Goal: Task Accomplishment & Management: Manage account settings

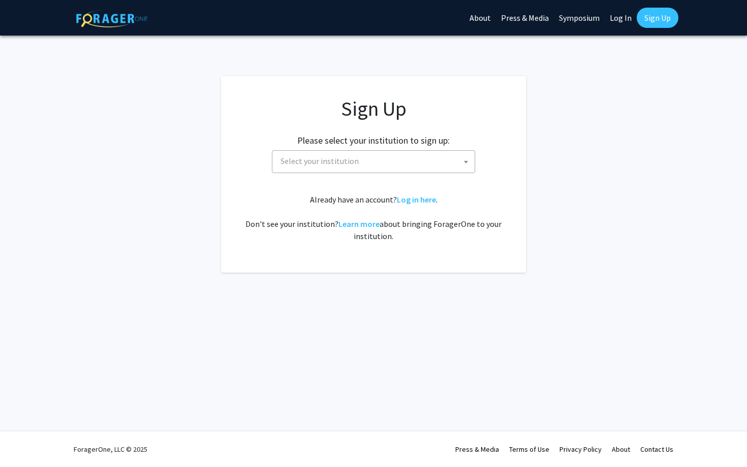
click at [374, 155] on span "Select your institution" at bounding box center [375, 161] width 198 height 21
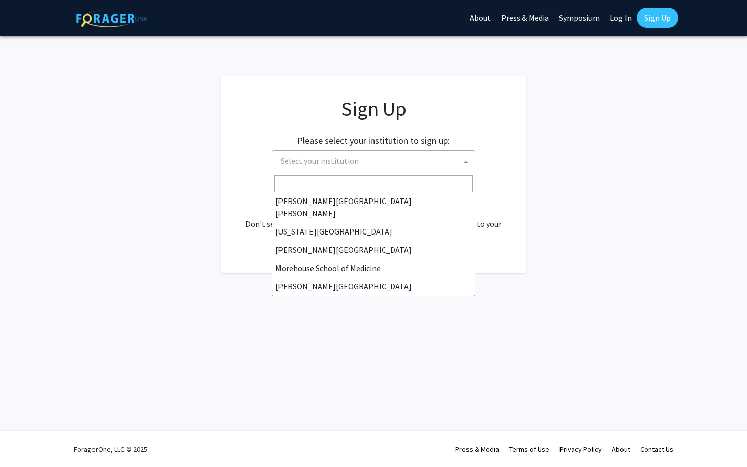
scroll to position [355, 0]
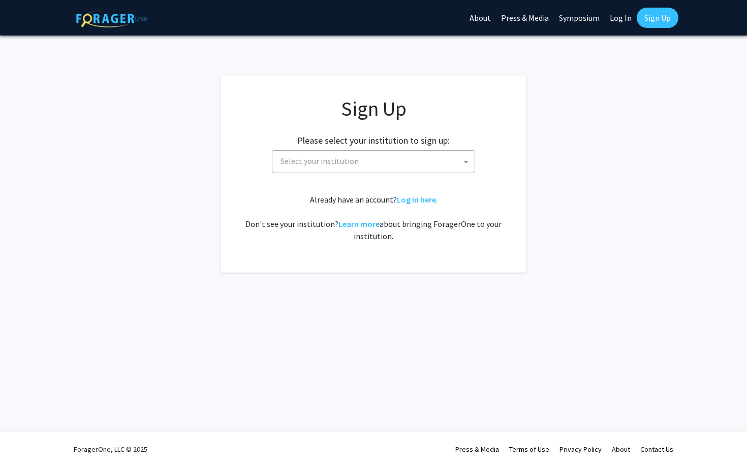
click at [617, 14] on link "Log In" at bounding box center [620, 18] width 32 height 36
select select
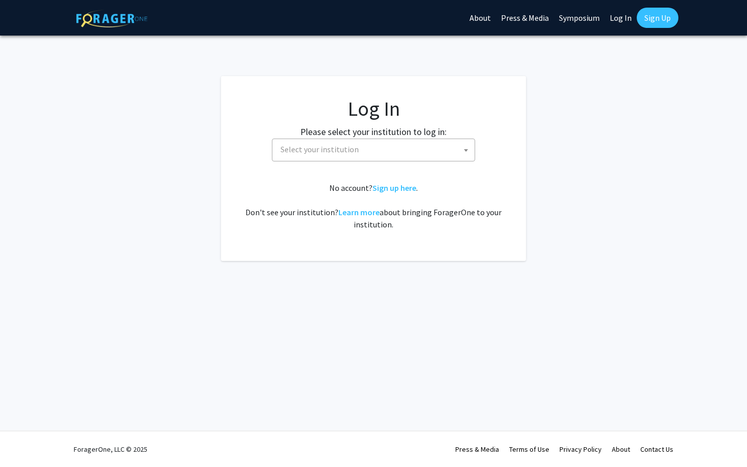
click at [623, 16] on link "Log In" at bounding box center [620, 18] width 32 height 36
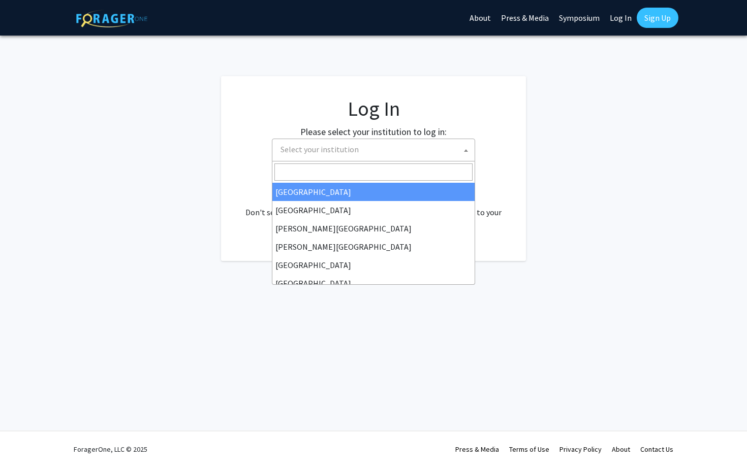
click at [377, 157] on span "Select your institution" at bounding box center [375, 149] width 198 height 21
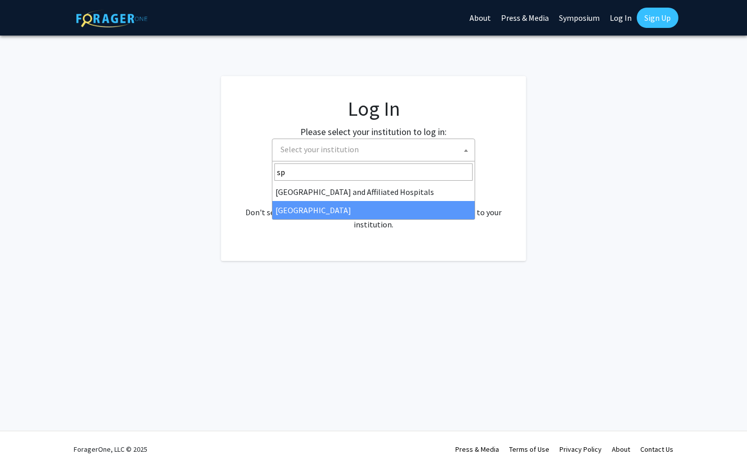
type input "sp"
select select "4"
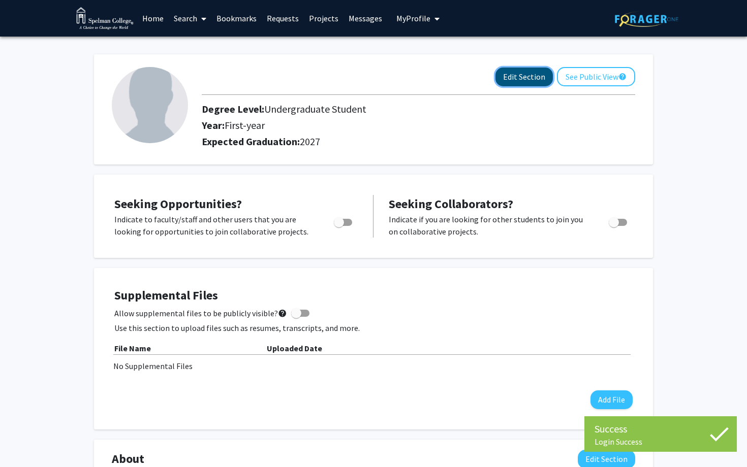
click at [511, 74] on button "Edit Section" at bounding box center [523, 77] width 57 height 19
select select "first-year"
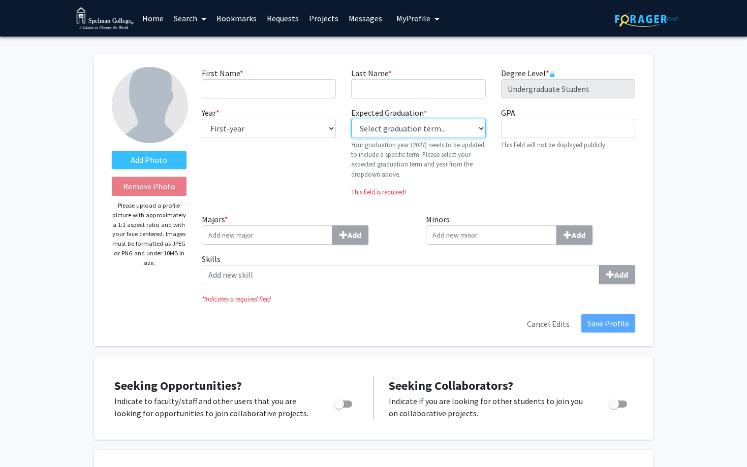
click at [478, 125] on select "Select graduation term... Previous: 2027 (Please select a specific term) Spring…" at bounding box center [418, 128] width 134 height 19
select select "34: spring_2026"
click at [351, 119] on select "Select graduation term... Previous: 2027 (Please select a specific term) Spring…" at bounding box center [418, 128] width 134 height 19
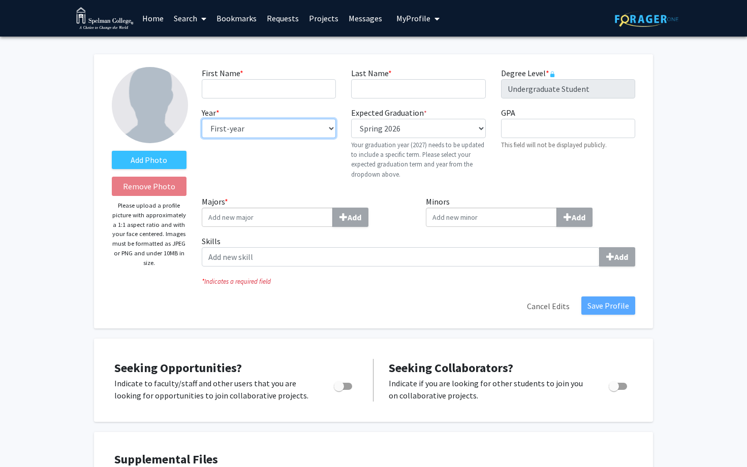
click at [329, 132] on select "--- First-year Sophomore Junior Senior Postbaccalaureate Certificate" at bounding box center [269, 128] width 134 height 19
select select "senior"
click at [202, 119] on select "--- First-year Sophomore Junior Senior Postbaccalaureate Certificate" at bounding box center [269, 128] width 134 height 19
click at [262, 214] on input "Majors * Add" at bounding box center [267, 217] width 131 height 19
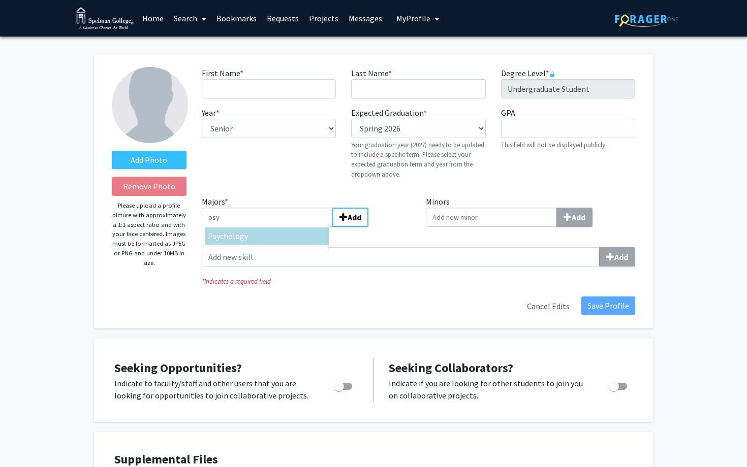
type input "psy"
click at [258, 236] on div "Psy chology" at bounding box center [267, 236] width 118 height 12
click at [258, 227] on input "psy" at bounding box center [267, 217] width 131 height 19
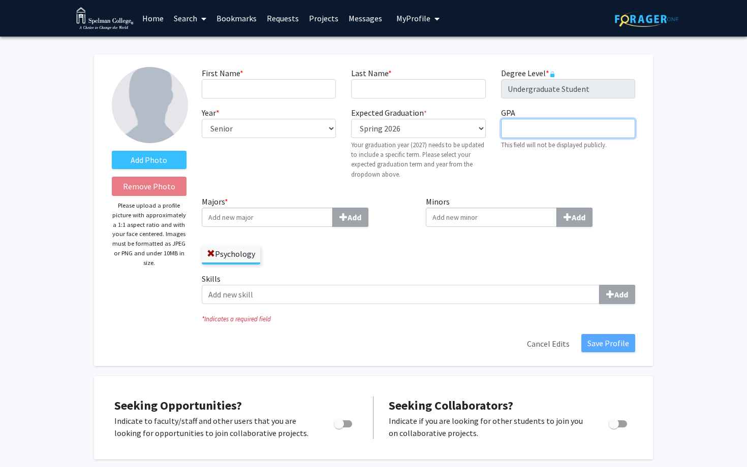
click at [514, 128] on input "GPA required" at bounding box center [568, 128] width 134 height 19
type input "3.1"
click at [245, 82] on input "First Name * required" at bounding box center [269, 88] width 134 height 19
type input "Haven"
click at [364, 90] on input "Last Name * required" at bounding box center [418, 88] width 134 height 19
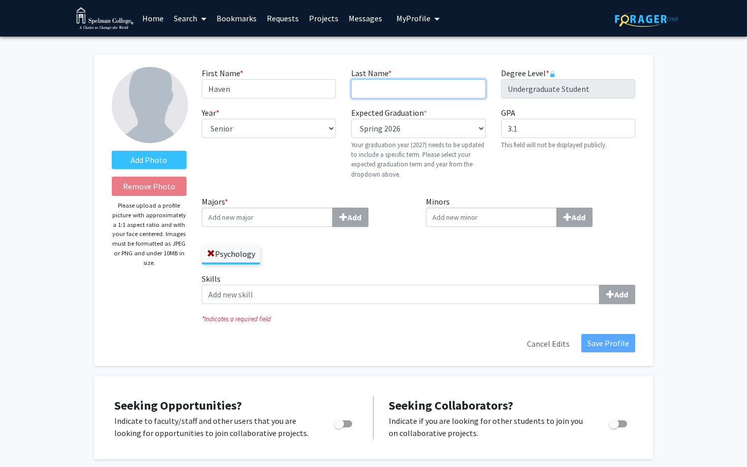
type input "[PERSON_NAME]"
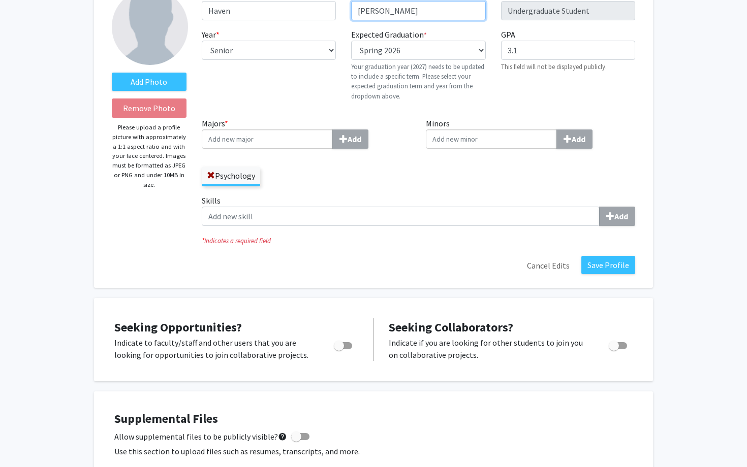
scroll to position [85, 0]
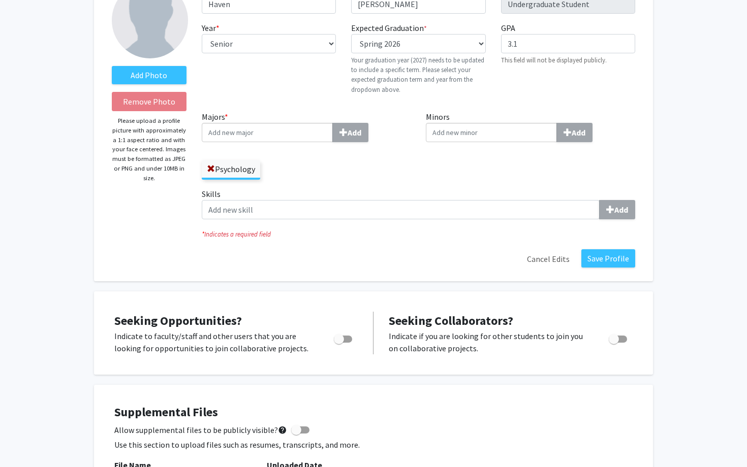
click at [345, 338] on span "Toggle" at bounding box center [343, 339] width 18 height 7
click at [339, 343] on input "Are you actively seeking opportunities?" at bounding box center [338, 343] width 1 height 1
checkbox input "true"
click at [614, 339] on span "Toggle" at bounding box center [613, 339] width 10 height 10
click at [613, 343] on input "Would you like to receive other student requests to work with you?" at bounding box center [613, 343] width 1 height 1
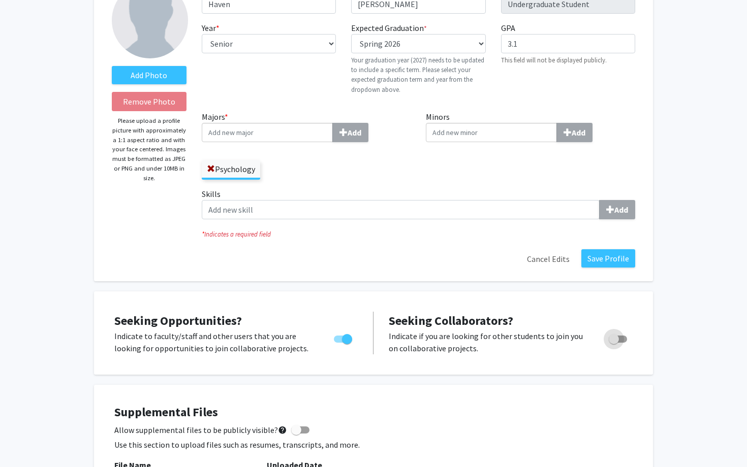
checkbox input "true"
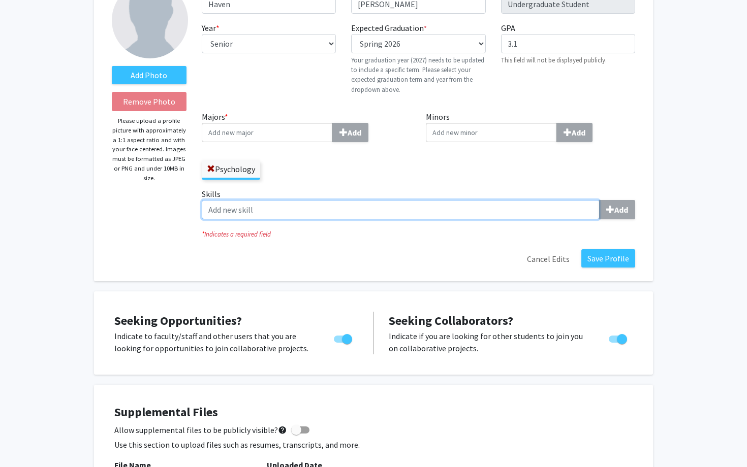
click at [578, 214] on input "Skills Add" at bounding box center [401, 209] width 398 height 19
type input "p"
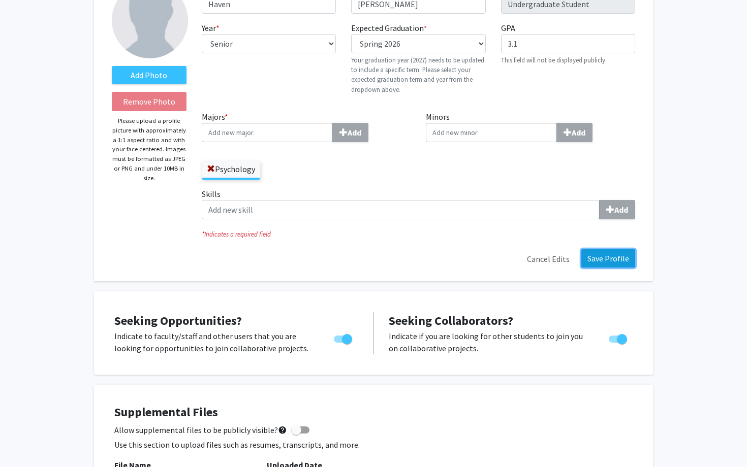
click at [601, 257] on button "Save Profile" at bounding box center [608, 258] width 54 height 18
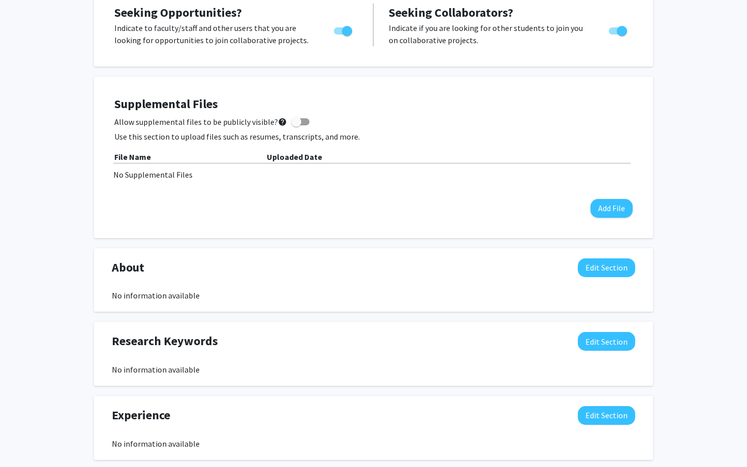
scroll to position [0, 0]
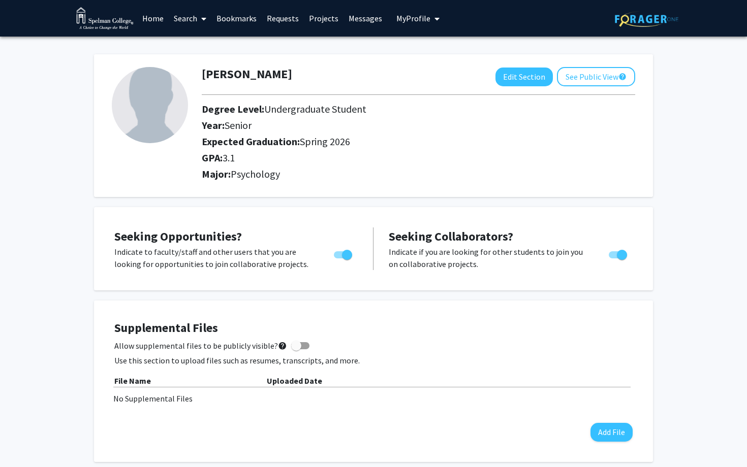
click at [291, 347] on span at bounding box center [296, 346] width 10 height 10
click at [296, 349] on input "Allow supplemental files to be publicly visible? help" at bounding box center [296, 349] width 1 height 1
checkbox input "true"
click at [610, 429] on button "Add File" at bounding box center [611, 432] width 42 height 19
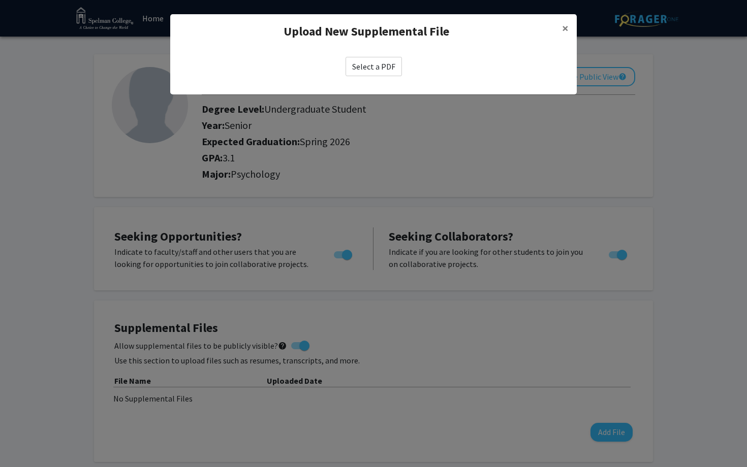
click at [383, 70] on label "Select a PDF" at bounding box center [373, 66] width 56 height 19
click at [0, 0] on input "Select a PDF" at bounding box center [0, 0] width 0 height 0
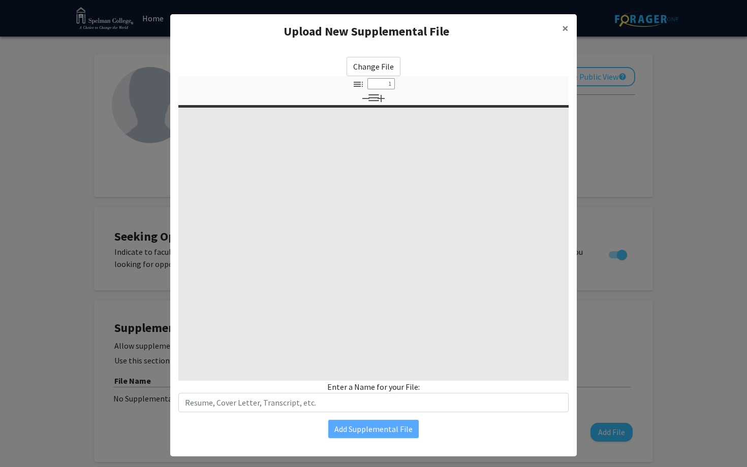
select select "custom"
type input "0"
select select "custom"
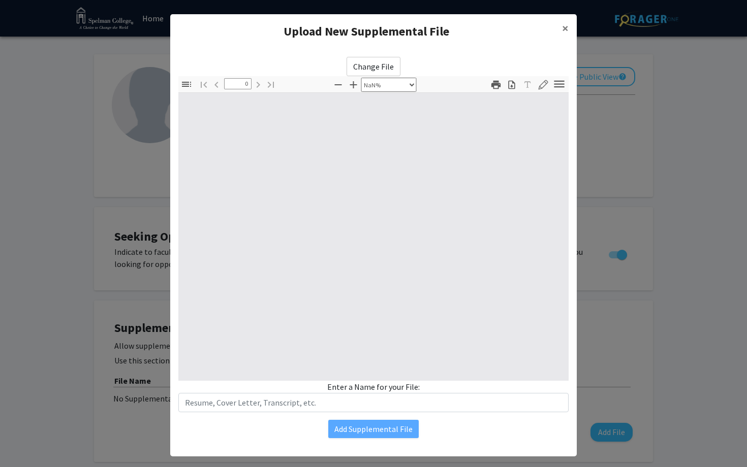
type input "1"
select select "auto"
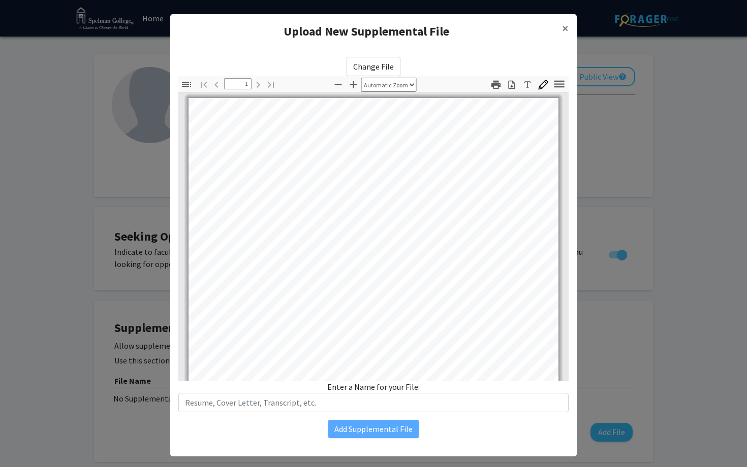
scroll to position [200, 0]
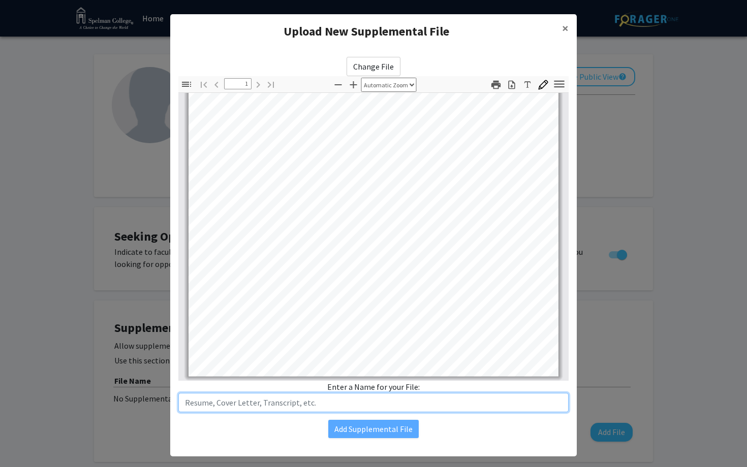
click at [349, 406] on input "text" at bounding box center [373, 402] width 390 height 19
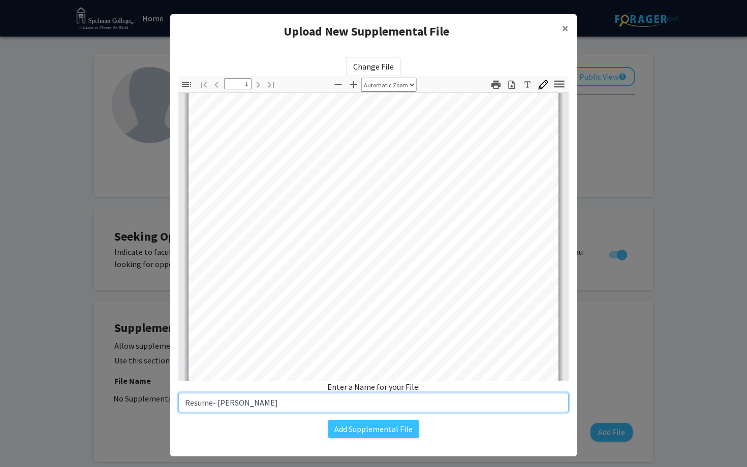
scroll to position [0, 0]
type input "Resume- [PERSON_NAME]"
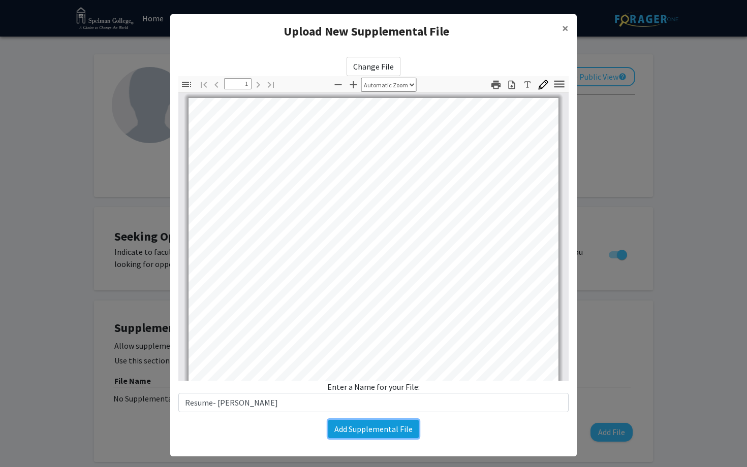
click at [358, 428] on button "Add Supplemental File" at bounding box center [373, 429] width 90 height 18
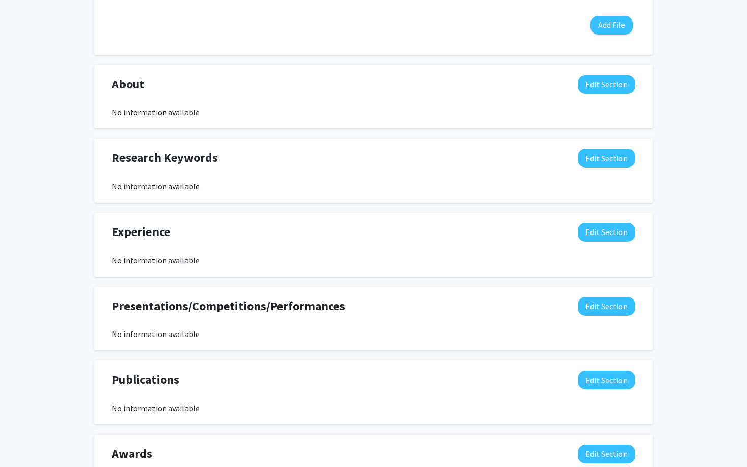
scroll to position [427, 0]
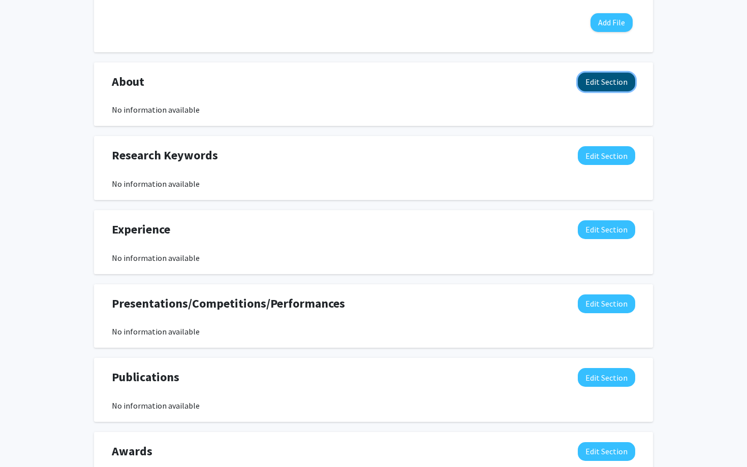
click at [620, 84] on button "Edit Section" at bounding box center [605, 82] width 57 height 19
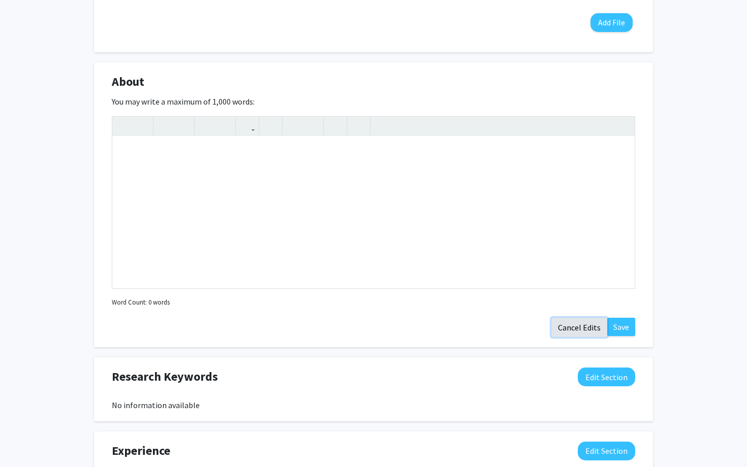
click at [581, 327] on button "Cancel Edits" at bounding box center [579, 327] width 56 height 19
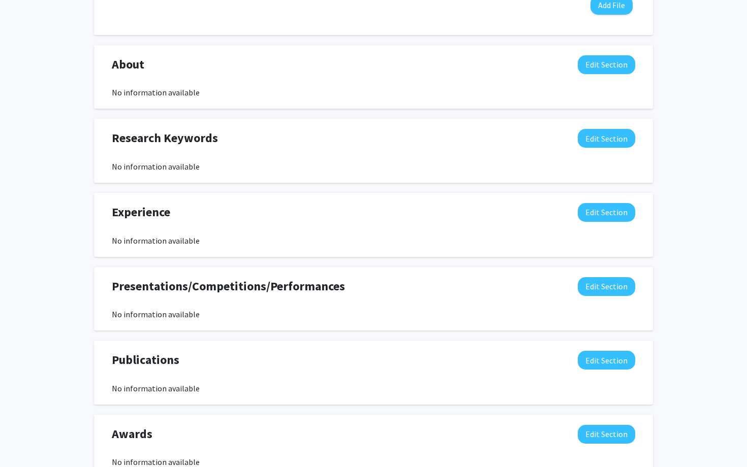
scroll to position [519, 0]
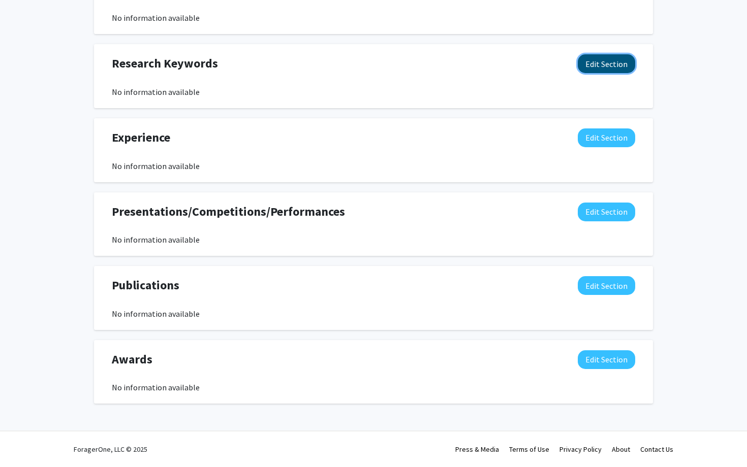
click at [621, 64] on button "Edit Section" at bounding box center [605, 63] width 57 height 19
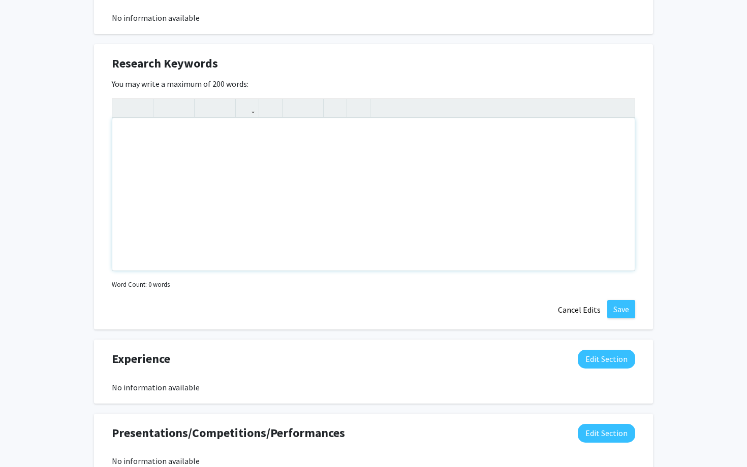
click at [255, 140] on div "Note to users with screen readers: Please deactivate our accessibility plugin f…" at bounding box center [373, 194] width 522 height 152
click at [212, 135] on div "Psychology, mental health, brain and behavior, neuroscience, cognitive" at bounding box center [373, 194] width 522 height 152
click at [415, 136] on div "Psychology, mental health and disorders, brain and behavior, neuroscience, cogn…" at bounding box center [373, 194] width 522 height 152
type textarea "Psychology, mental health and disorders, brain and behavior, neuroscience, [DEM…"
click at [620, 306] on button "Save" at bounding box center [621, 309] width 28 height 18
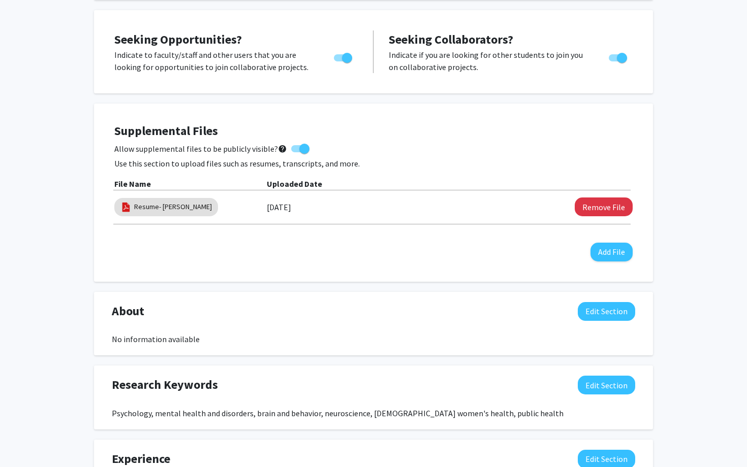
scroll to position [0, 0]
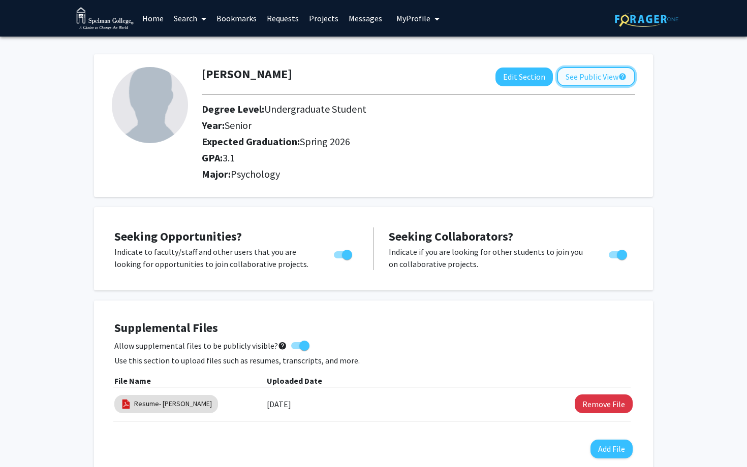
click at [598, 69] on button "See Public View help" at bounding box center [596, 76] width 78 height 19
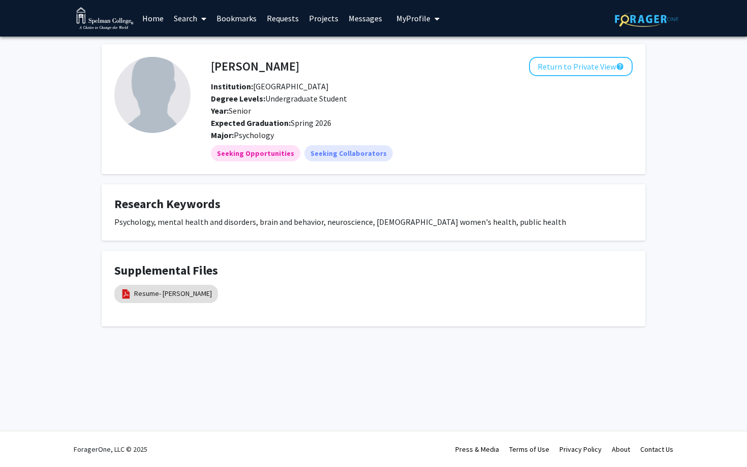
click at [363, 21] on link "Messages" at bounding box center [365, 19] width 44 height 36
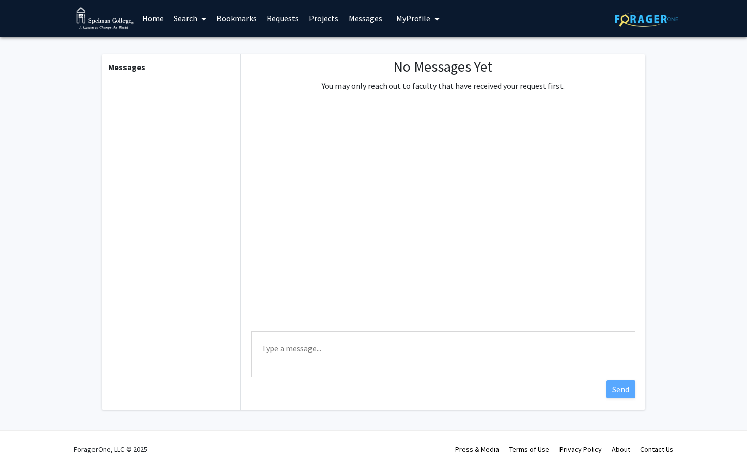
click at [326, 18] on link "Projects" at bounding box center [324, 19] width 40 height 36
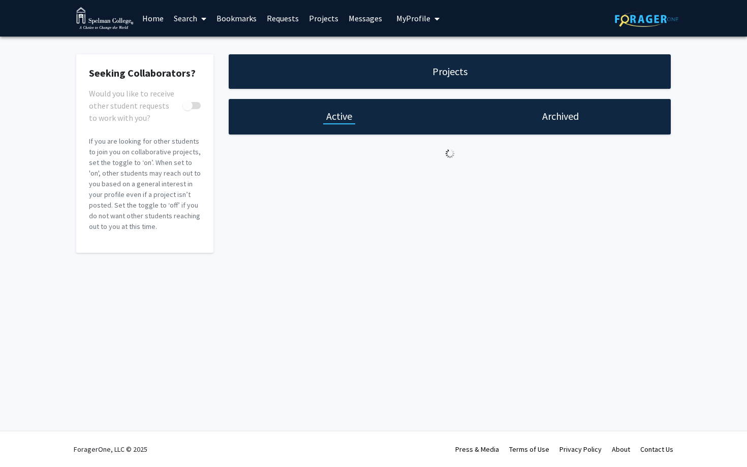
checkbox input "true"
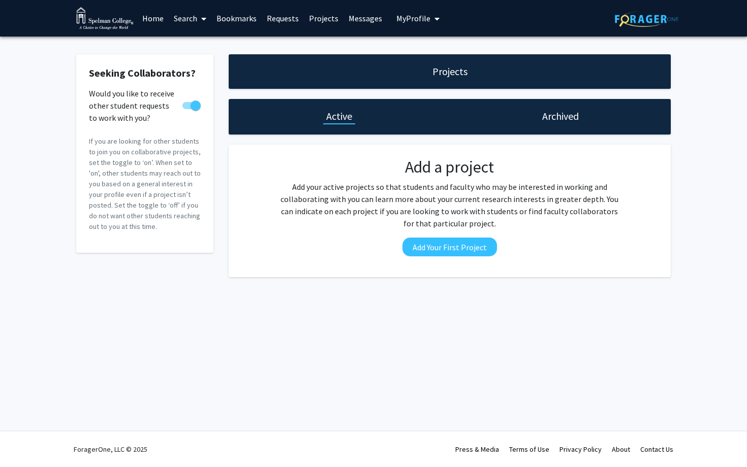
click at [288, 19] on link "Requests" at bounding box center [283, 19] width 42 height 36
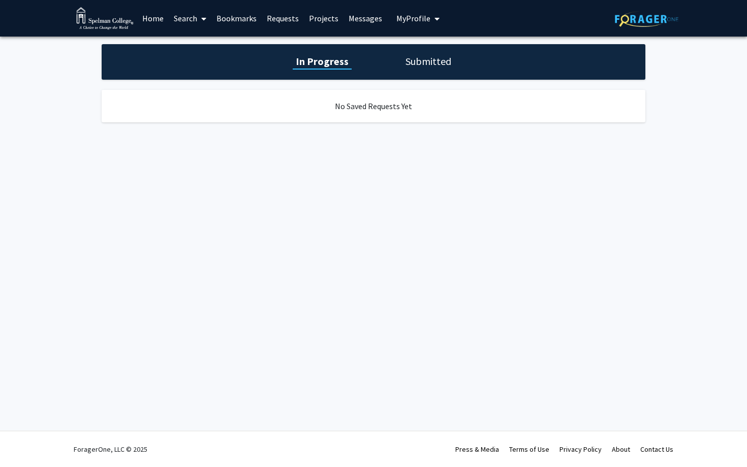
click at [244, 16] on link "Bookmarks" at bounding box center [236, 19] width 50 height 36
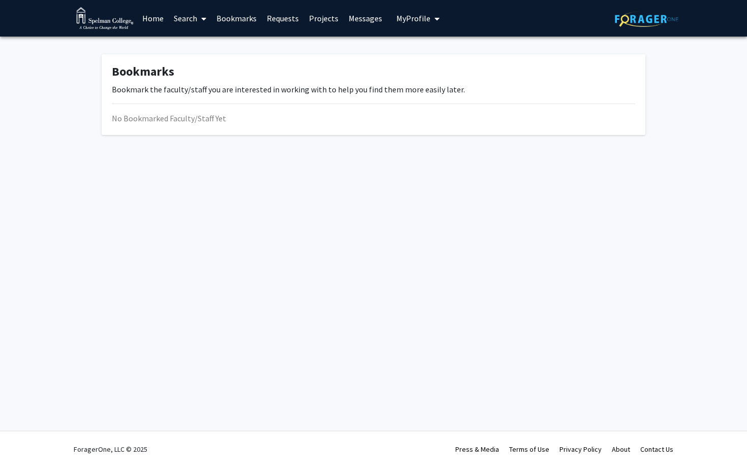
click at [108, 247] on div "Skip navigation Home Search Bookmarks Requests Projects Messages My Profile [PE…" at bounding box center [373, 233] width 747 height 467
click at [199, 18] on span at bounding box center [201, 19] width 9 height 36
click at [75, 97] on div "Bookmarks Bookmark the faculty/staff you are interested in working with to help…" at bounding box center [373, 97] width 747 height 121
click at [156, 14] on link "Home" at bounding box center [152, 19] width 31 height 36
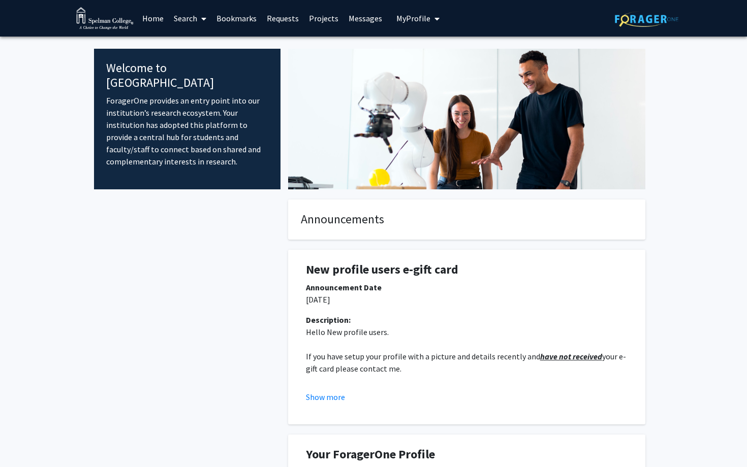
click at [414, 19] on span "My Profile" at bounding box center [413, 18] width 34 height 10
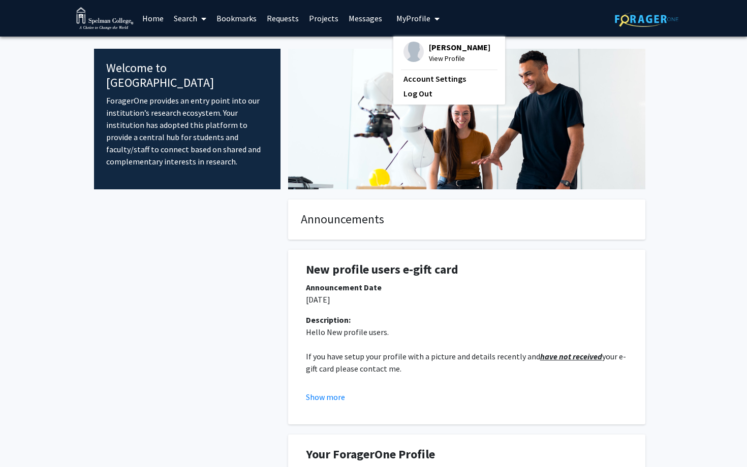
click at [435, 60] on span "View Profile" at bounding box center [459, 58] width 61 height 11
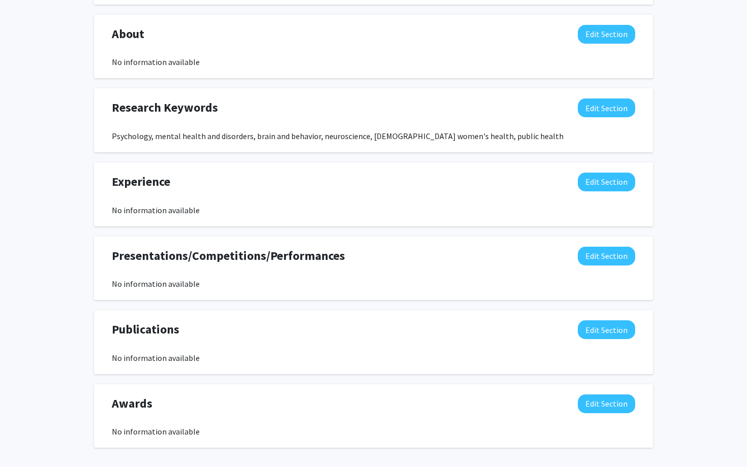
scroll to position [493, 0]
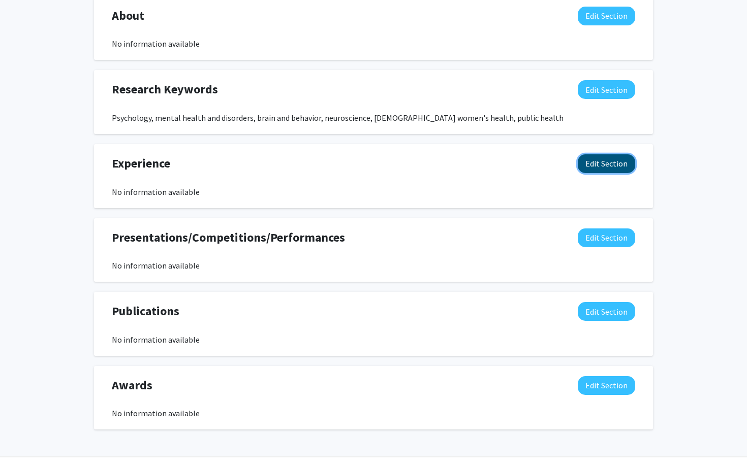
click at [610, 160] on button "Edit Section" at bounding box center [605, 163] width 57 height 19
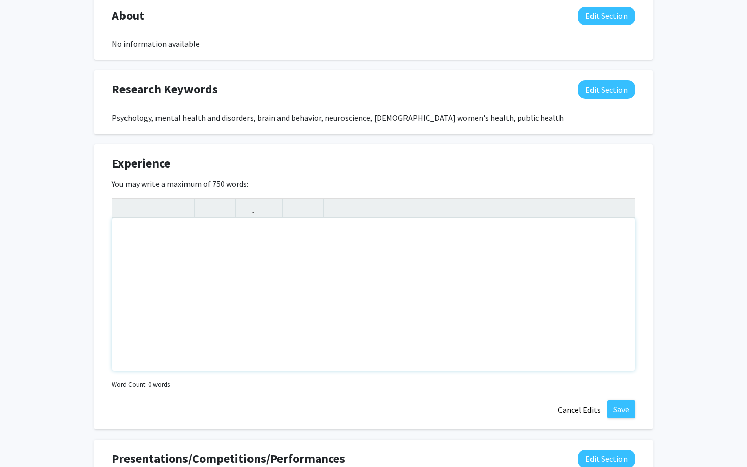
click at [404, 245] on div "Note to users with screen readers: Please deactivate our accessibility plugin f…" at bounding box center [373, 294] width 522 height 152
type textarea "UCSD Stars Program"
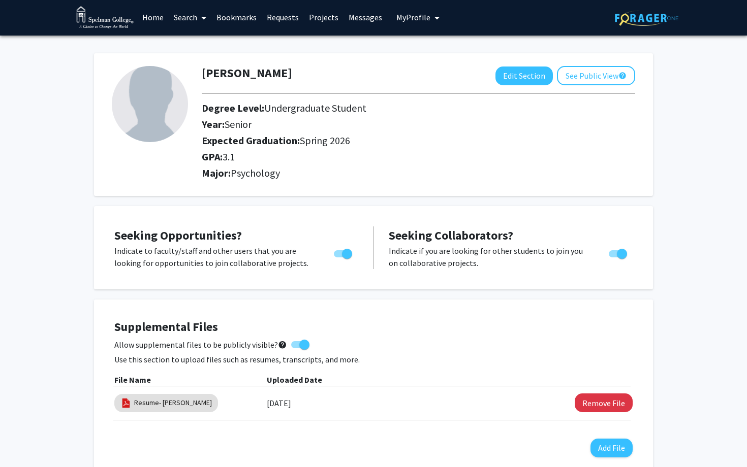
scroll to position [1, 0]
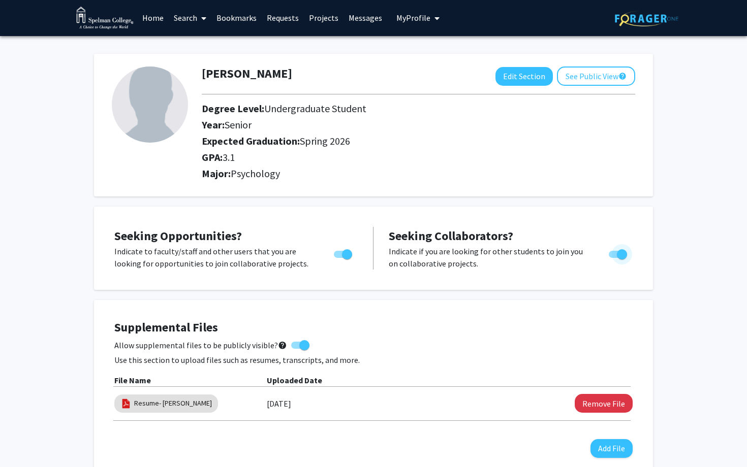
click at [621, 252] on span "Toggle" at bounding box center [622, 254] width 10 height 10
click at [613, 258] on input "Would you like to receive other student requests to work with you?" at bounding box center [613, 258] width 1 height 1
checkbox input "false"
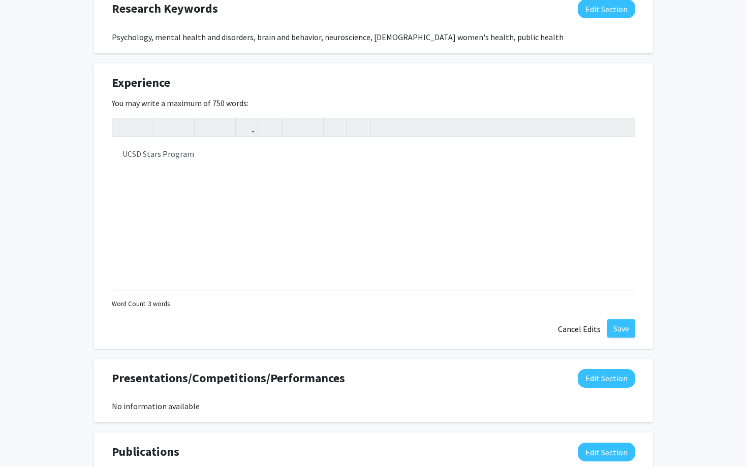
scroll to position [593, 0]
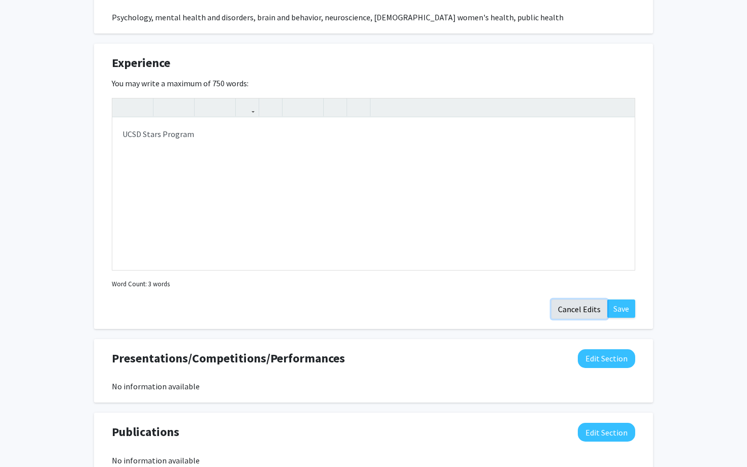
click at [579, 309] on button "Cancel Edits" at bounding box center [579, 309] width 56 height 19
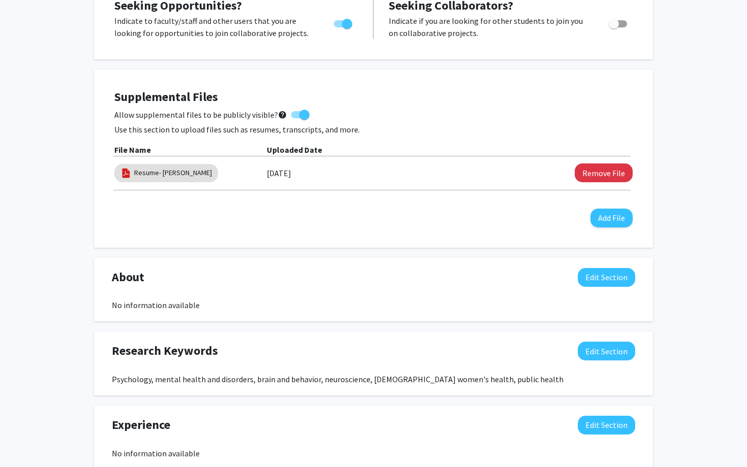
scroll to position [0, 0]
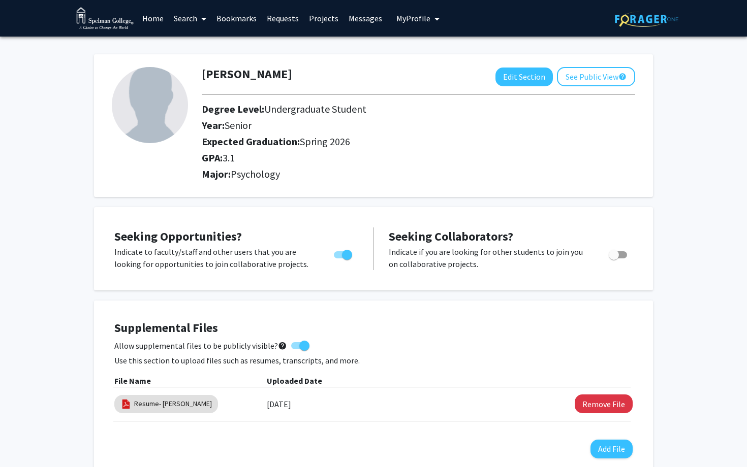
click at [157, 23] on link "Home" at bounding box center [152, 19] width 31 height 36
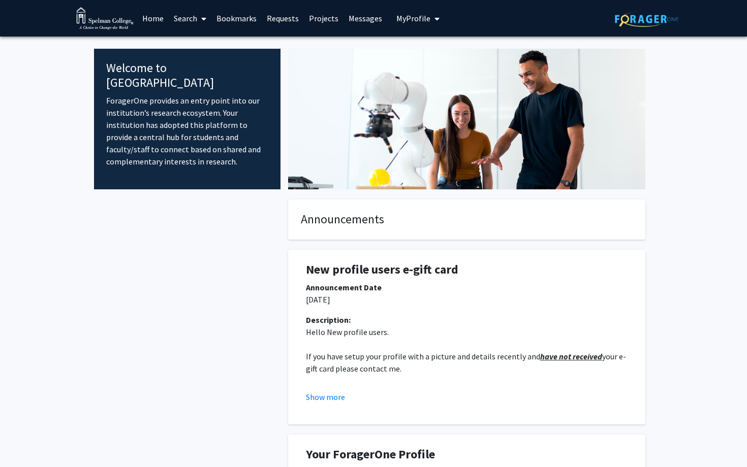
click at [355, 24] on link "Messages" at bounding box center [365, 19] width 44 height 36
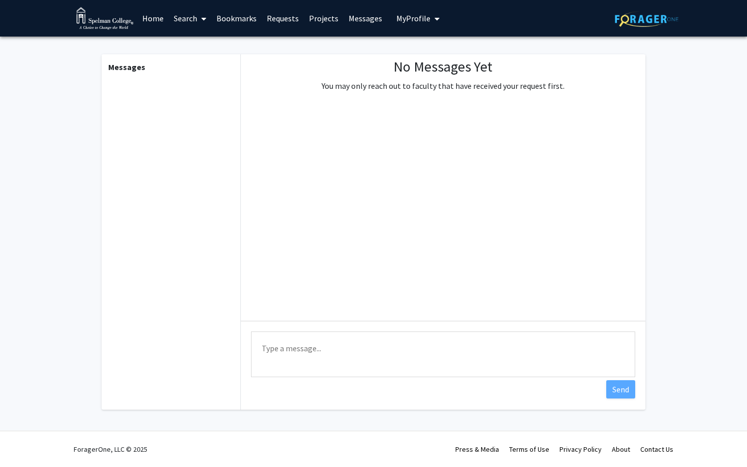
click at [321, 21] on link "Projects" at bounding box center [324, 19] width 40 height 36
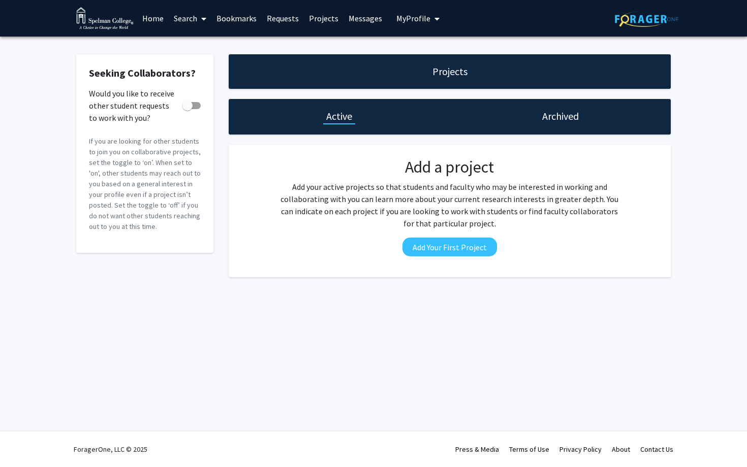
click at [276, 15] on link "Requests" at bounding box center [283, 19] width 42 height 36
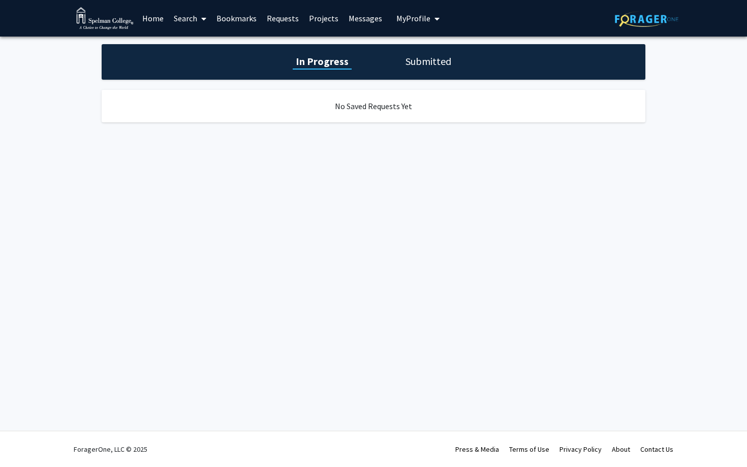
click at [416, 64] on h1 "Submitted" at bounding box center [428, 61] width 52 height 14
click at [346, 58] on h1 "In Progress" at bounding box center [321, 61] width 54 height 14
click at [240, 19] on link "Bookmarks" at bounding box center [236, 19] width 50 height 36
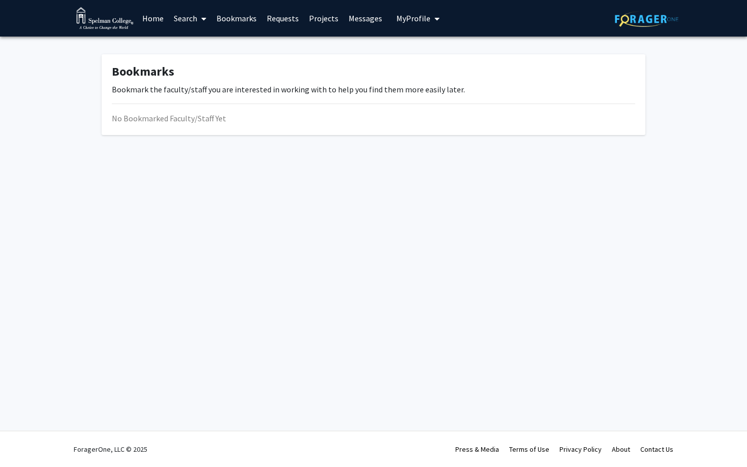
click at [189, 16] on link "Search" at bounding box center [190, 19] width 43 height 36
click at [215, 41] on span "Faculty/Staff" at bounding box center [206, 47] width 75 height 20
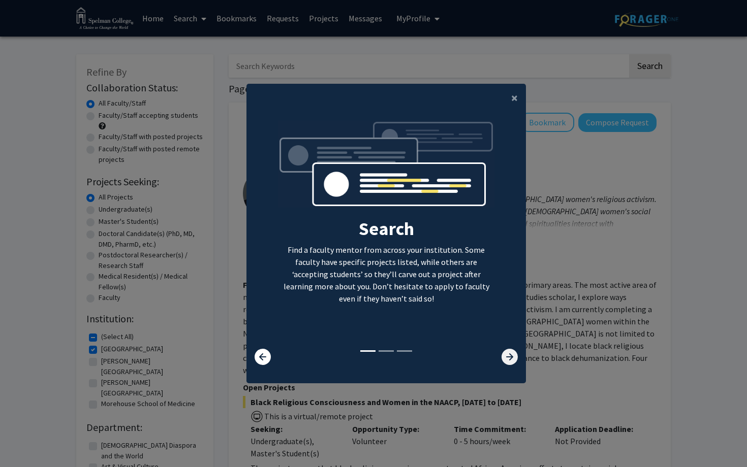
click at [508, 355] on icon at bounding box center [509, 357] width 16 height 16
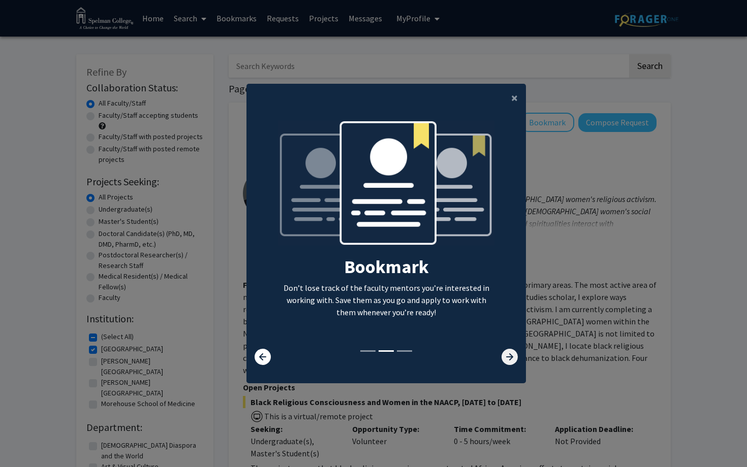
click at [508, 355] on icon at bounding box center [509, 357] width 16 height 16
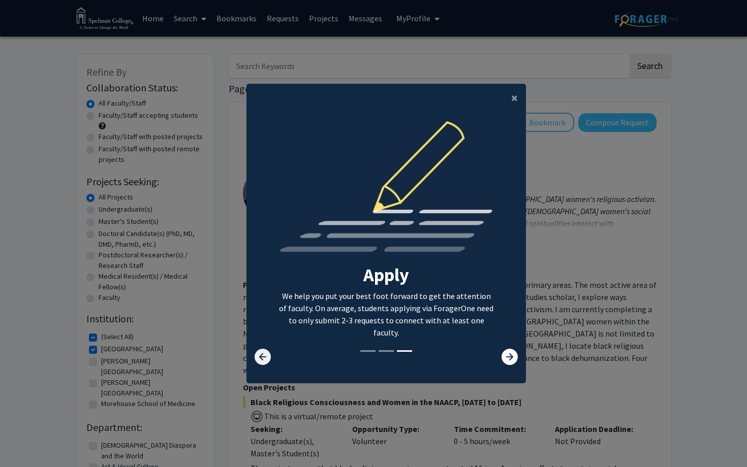
click at [267, 358] on icon at bounding box center [262, 357] width 16 height 16
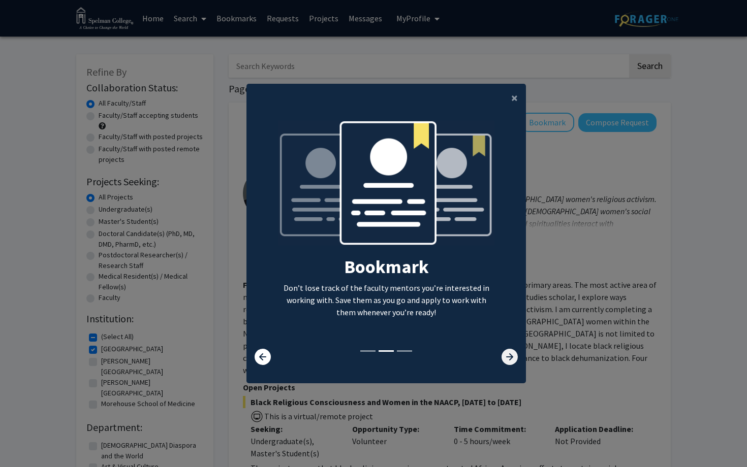
click at [509, 357] on icon at bounding box center [509, 357] width 16 height 16
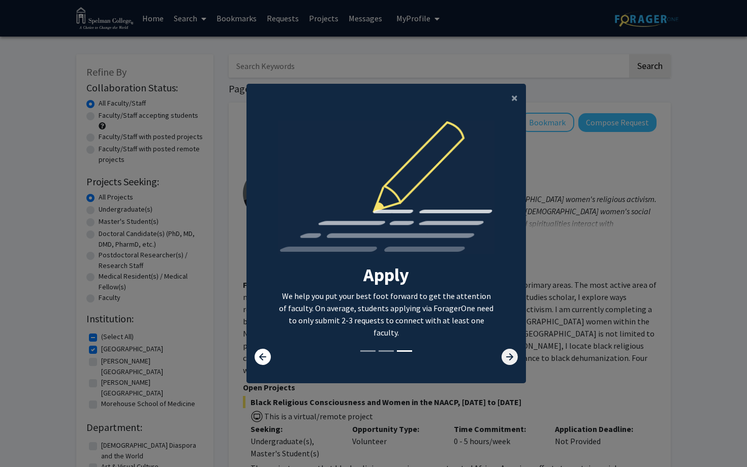
click at [509, 357] on icon at bounding box center [509, 357] width 16 height 16
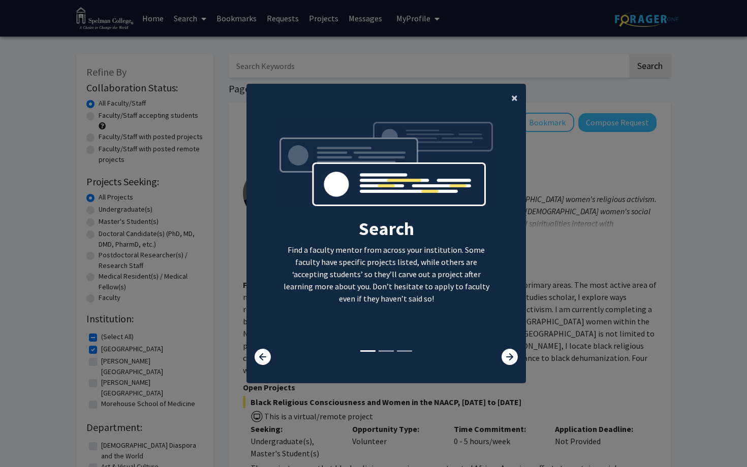
click at [515, 101] on span "×" at bounding box center [514, 98] width 7 height 16
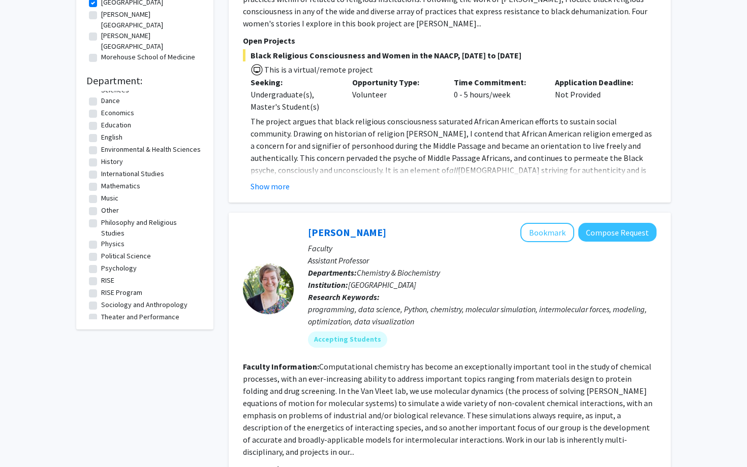
scroll to position [89, 0]
click at [113, 264] on label "Psychology" at bounding box center [119, 269] width 36 height 11
click at [108, 264] on input "Psychology" at bounding box center [104, 267] width 7 height 7
checkbox input "true"
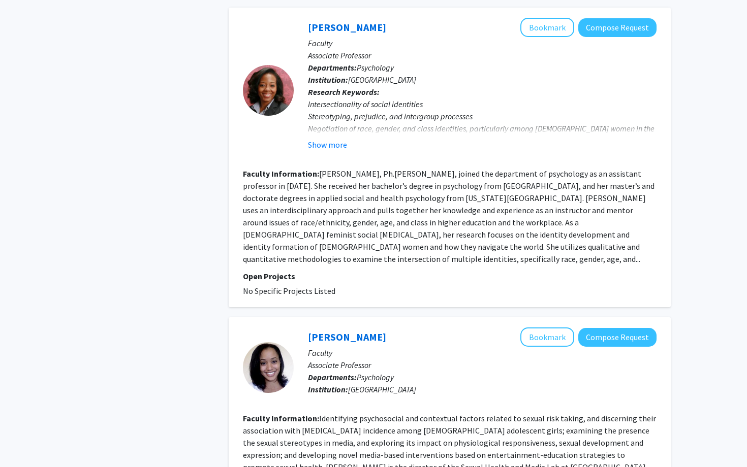
scroll to position [2222, 0]
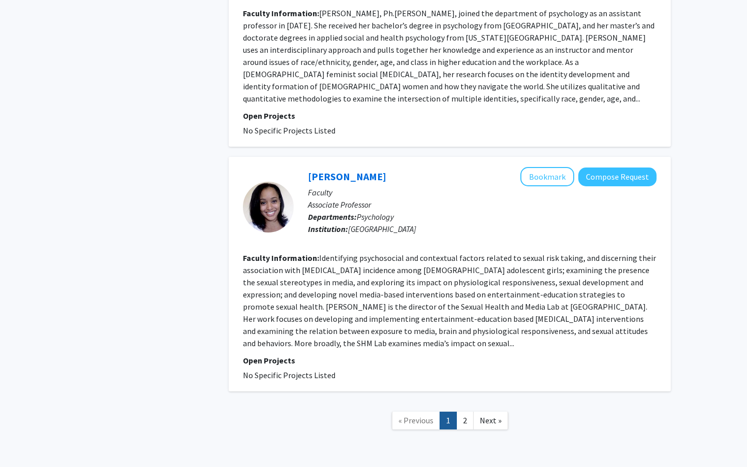
click at [425, 206] on div "[PERSON_NAME] Bookmark Compose Request Faculty Associate Professor Departments:…" at bounding box center [475, 207] width 363 height 80
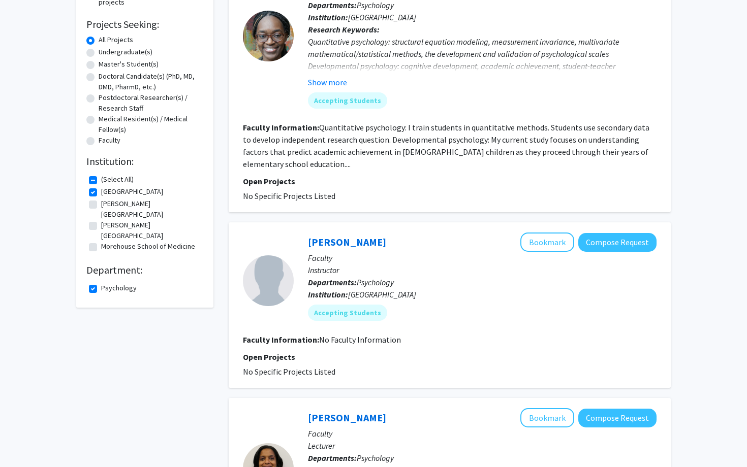
scroll to position [0, 0]
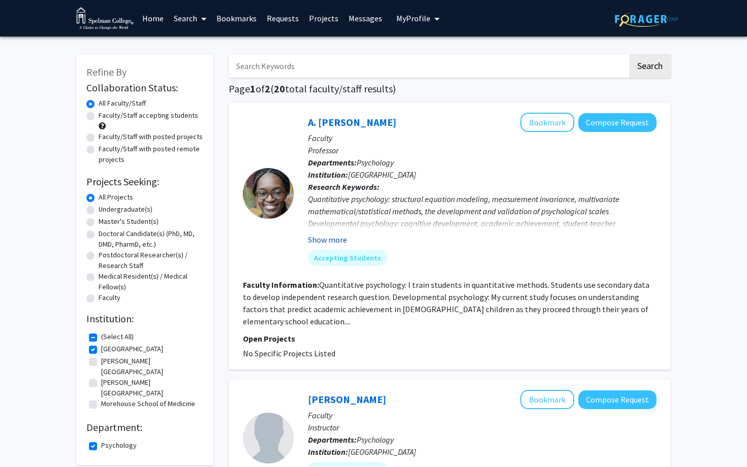
click at [341, 241] on button "Show more" at bounding box center [327, 240] width 39 height 12
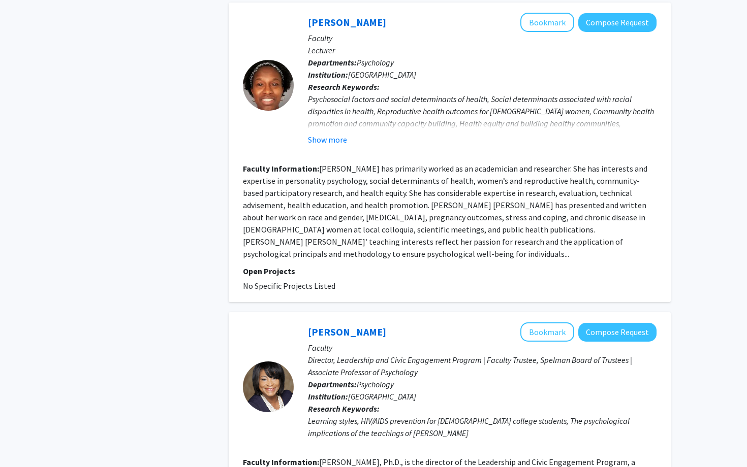
scroll to position [1061, 0]
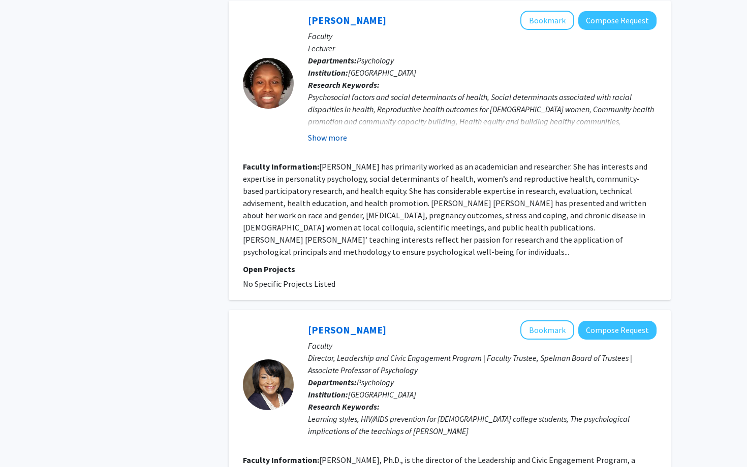
click at [318, 132] on button "Show more" at bounding box center [327, 138] width 39 height 12
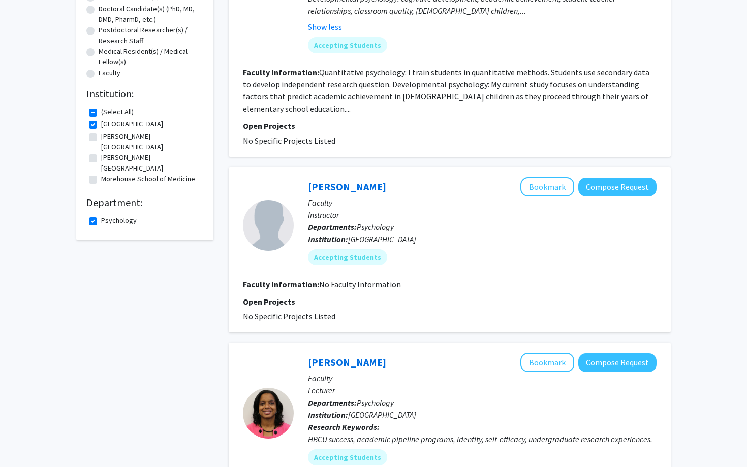
scroll to position [0, 0]
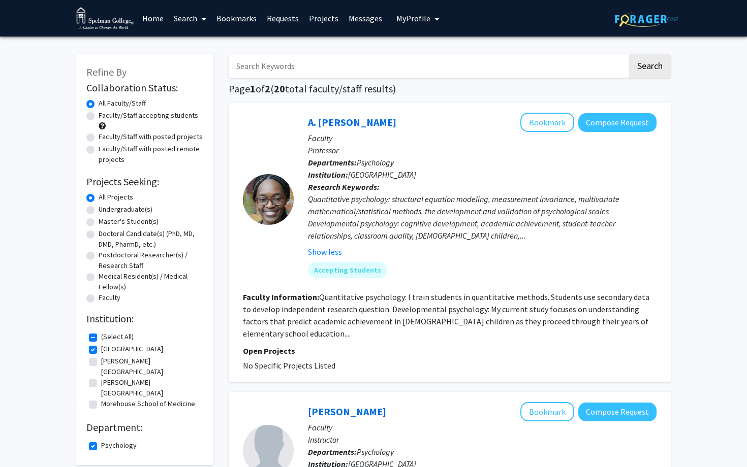
click at [101, 399] on label "Morehouse School of Medicine" at bounding box center [148, 404] width 94 height 11
click at [101, 399] on input "Morehouse School of Medicine" at bounding box center [104, 402] width 7 height 7
checkbox input "true"
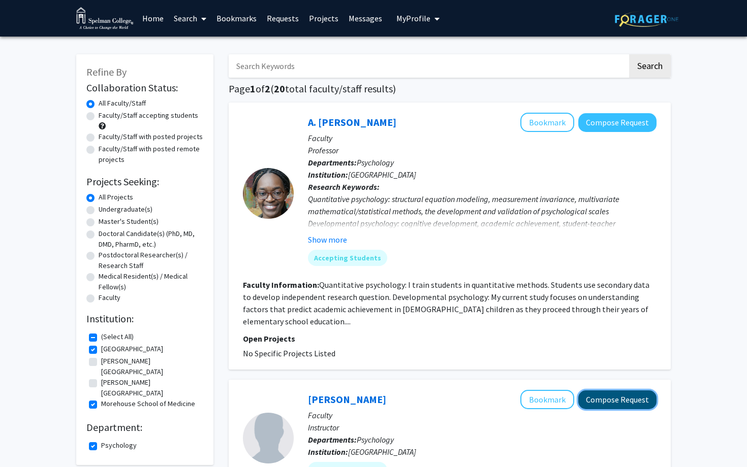
click at [629, 403] on button "Compose Request" at bounding box center [617, 400] width 78 height 19
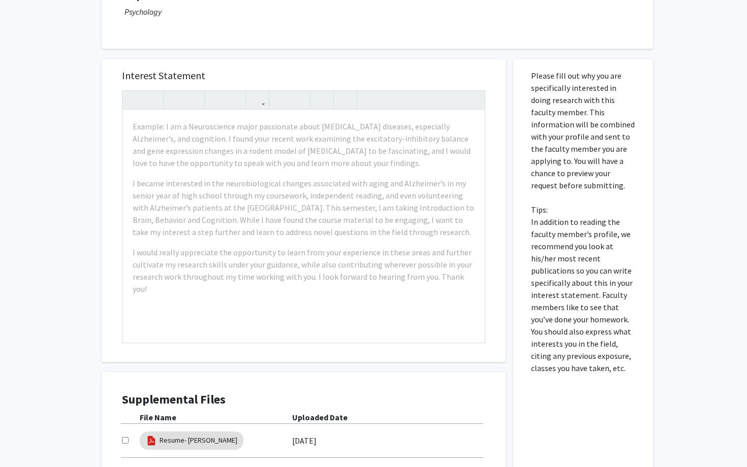
scroll to position [229, 0]
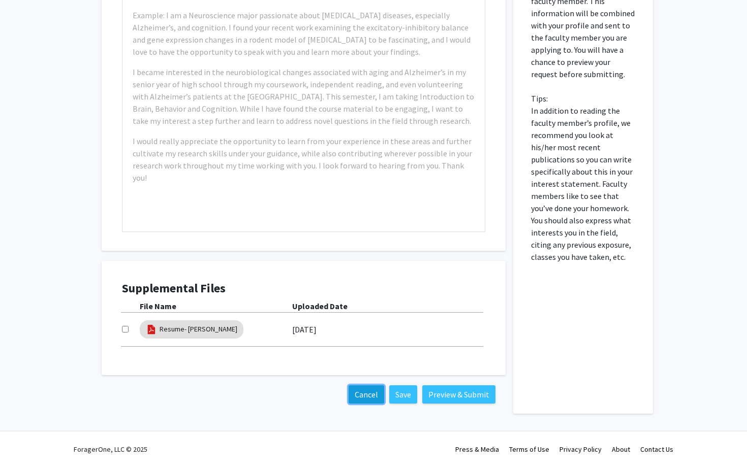
click at [369, 395] on button "Cancel" at bounding box center [366, 394] width 36 height 18
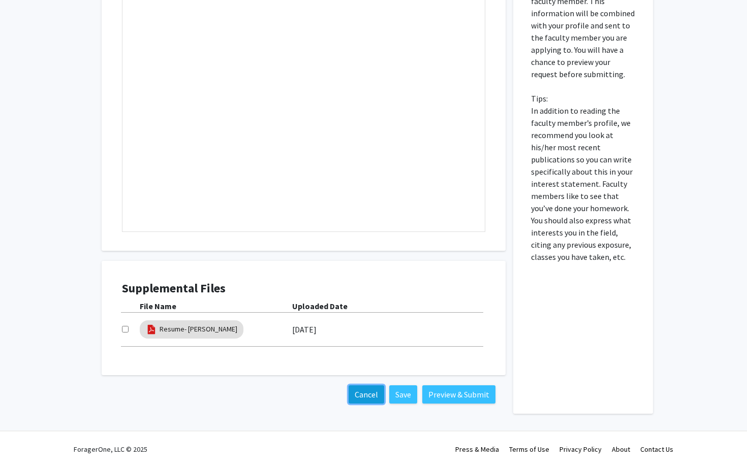
click at [371, 398] on button "Cancel" at bounding box center [366, 394] width 36 height 18
click at [370, 394] on button "Cancel" at bounding box center [366, 394] width 36 height 18
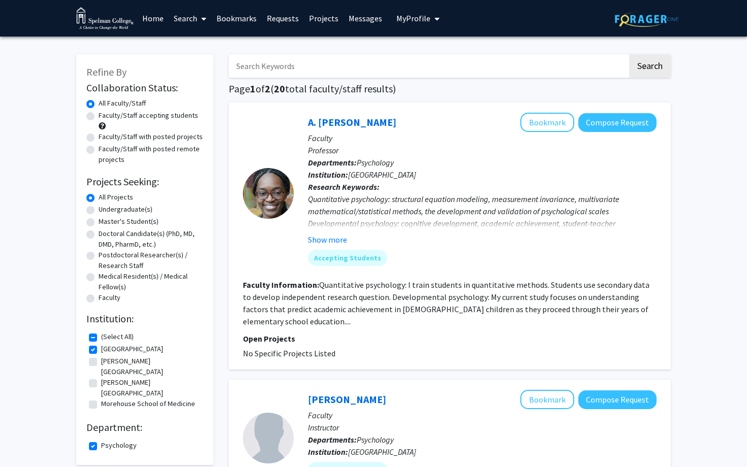
click at [99, 212] on label "Undergraduate(s)" at bounding box center [126, 209] width 54 height 11
click at [99, 211] on input "Undergraduate(s)" at bounding box center [102, 207] width 7 height 7
radio input "true"
